Goal: Transaction & Acquisition: Purchase product/service

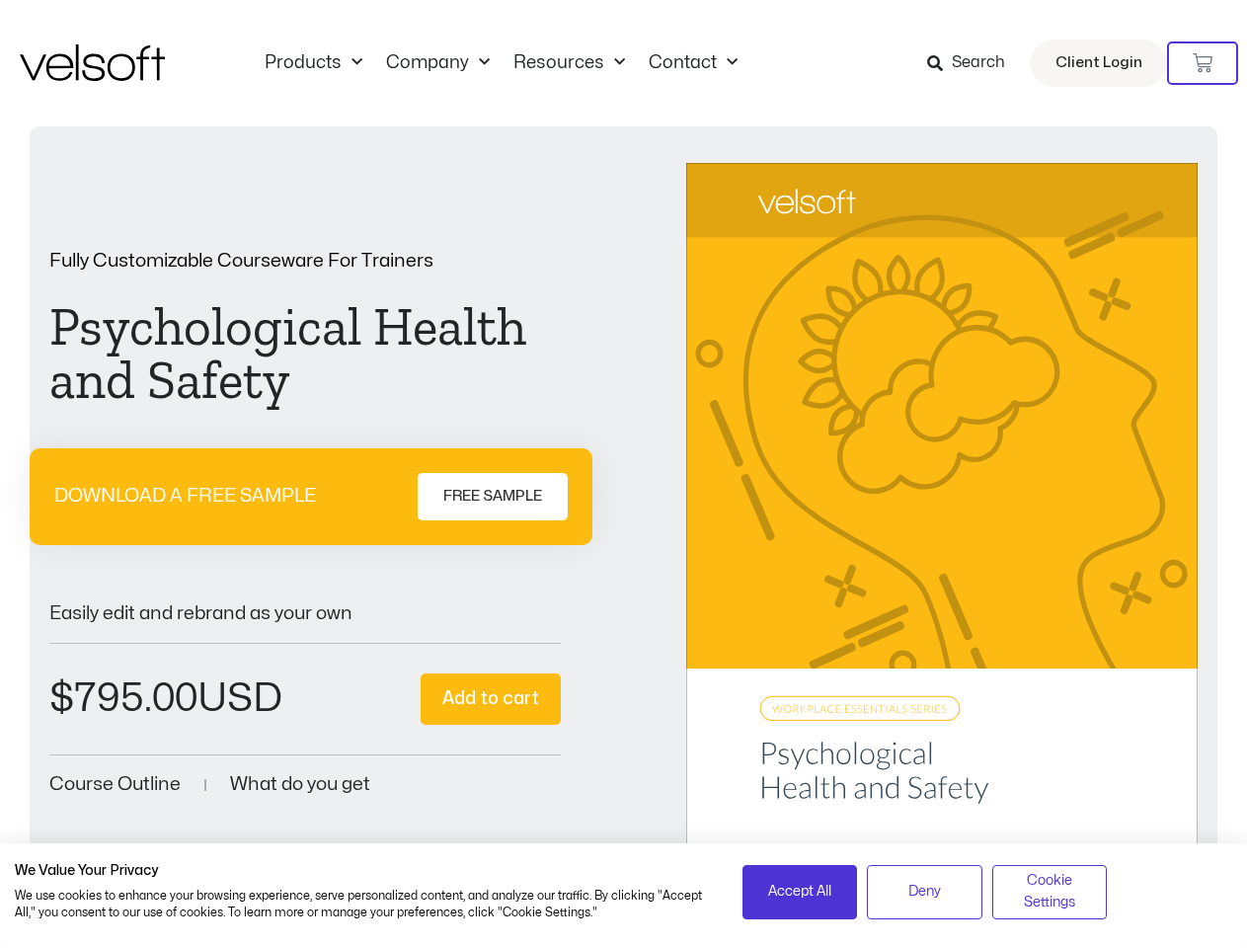
click at [623, 474] on div "Fully Customizable Courseware For Trainers Psychological Health and Safety DOWN…" at bounding box center [623, 526] width 1149 height 726
click at [1203, 63] on icon at bounding box center [1203, 63] width 20 height 20
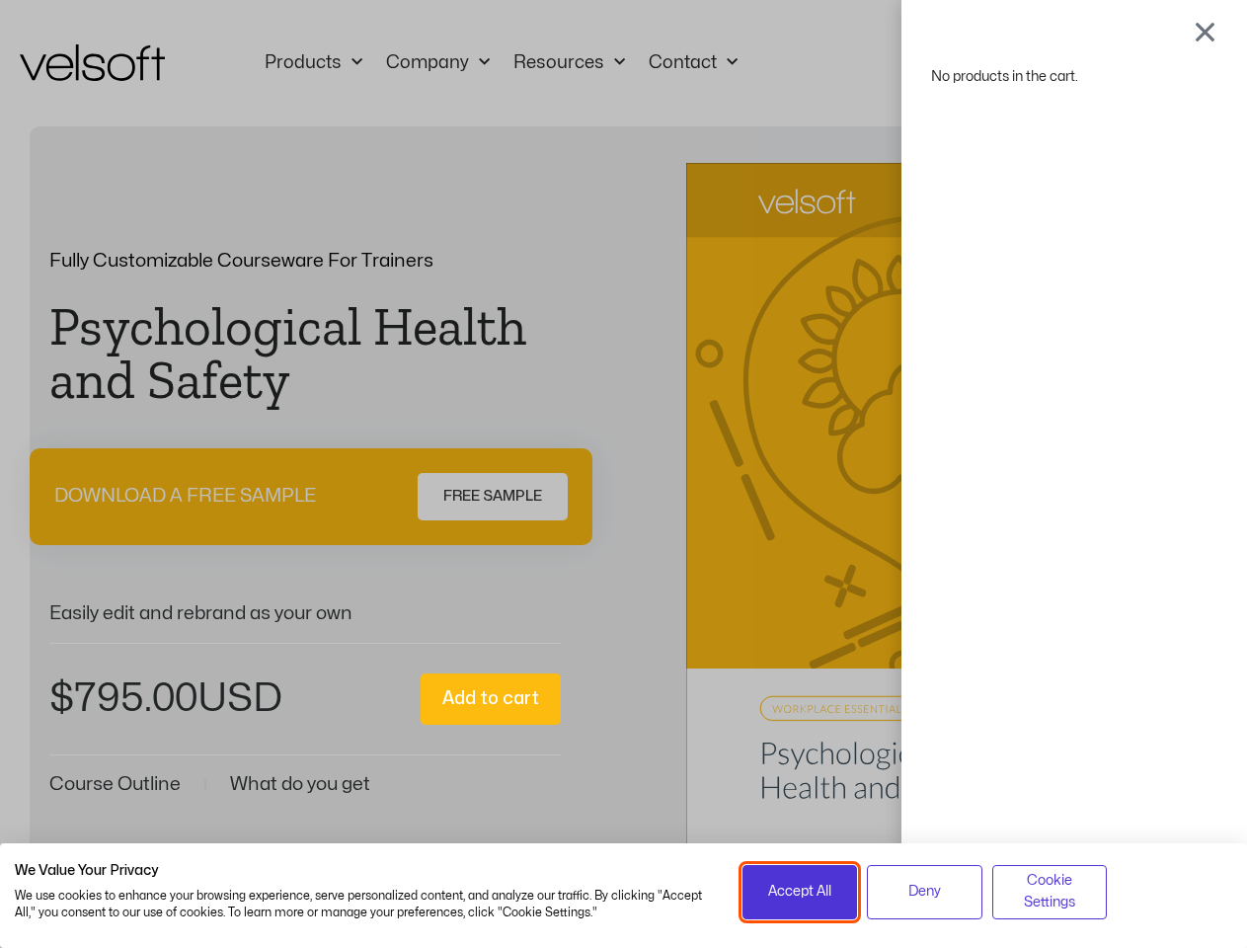
click at [800, 892] on span "Accept All" at bounding box center [799, 892] width 63 height 22
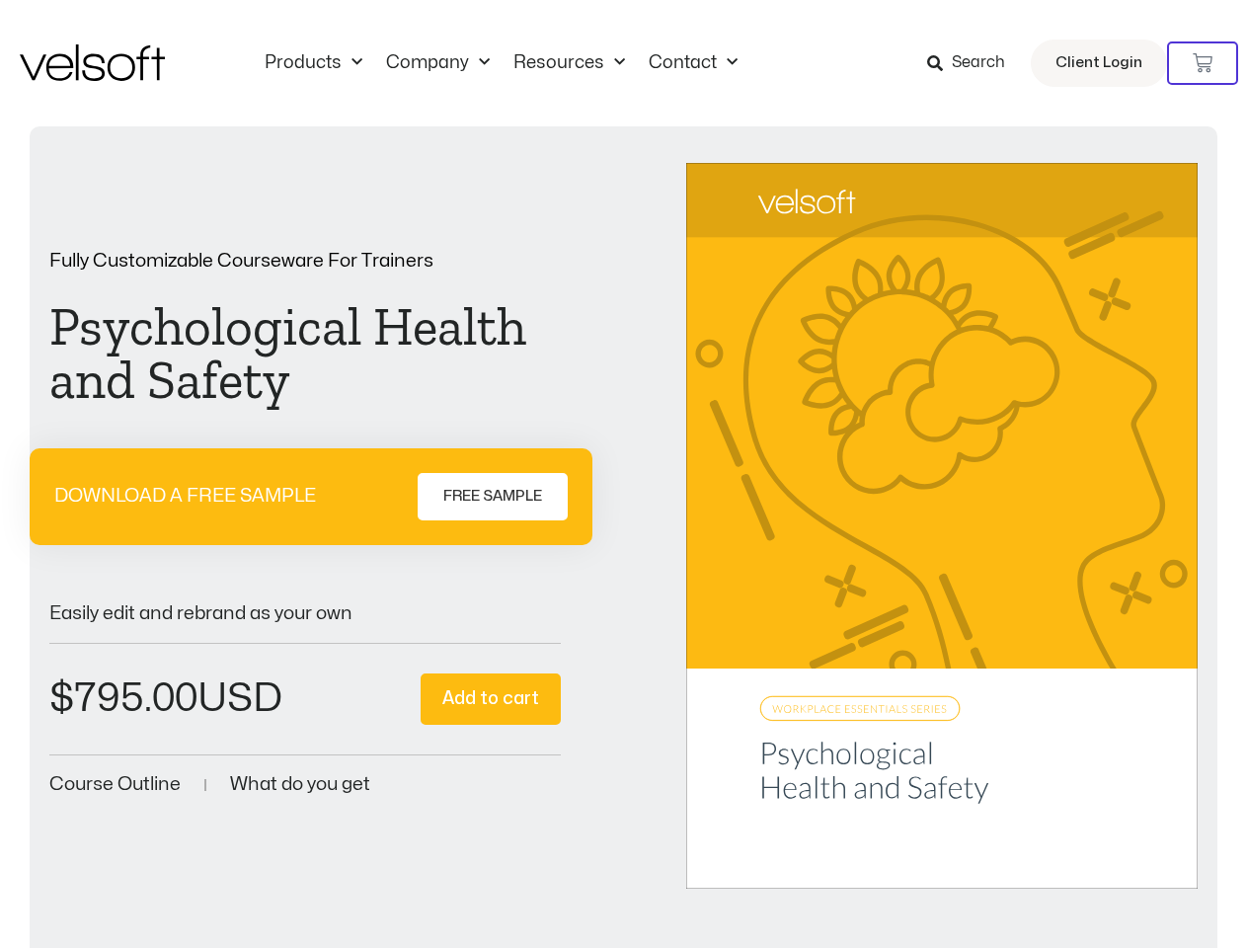
click at [624, 474] on div "No products in the cart." at bounding box center [624, 474] width 0 height 0
